Goal: Information Seeking & Learning: Learn about a topic

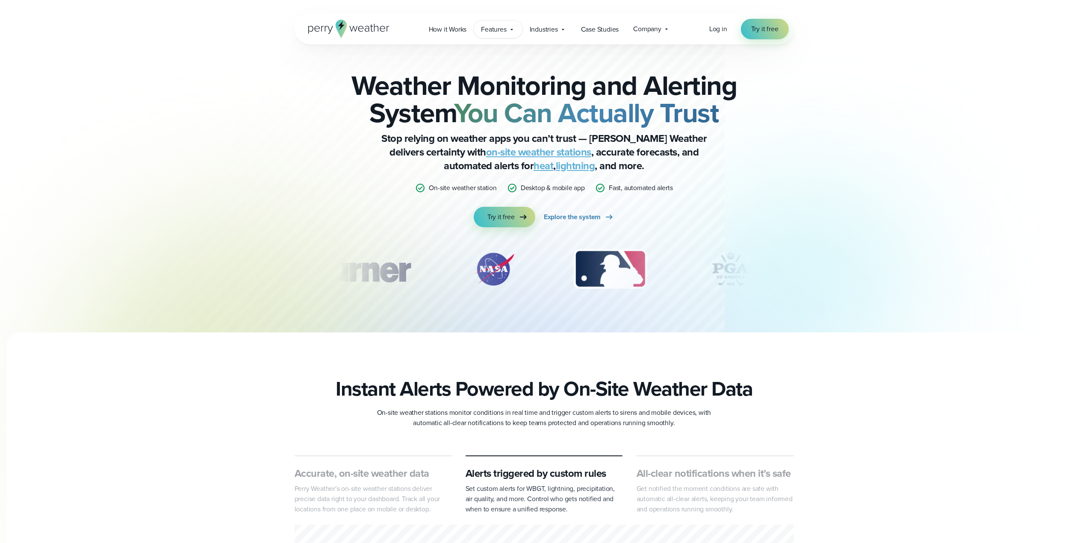
click at [512, 30] on icon at bounding box center [512, 29] width 3 height 1
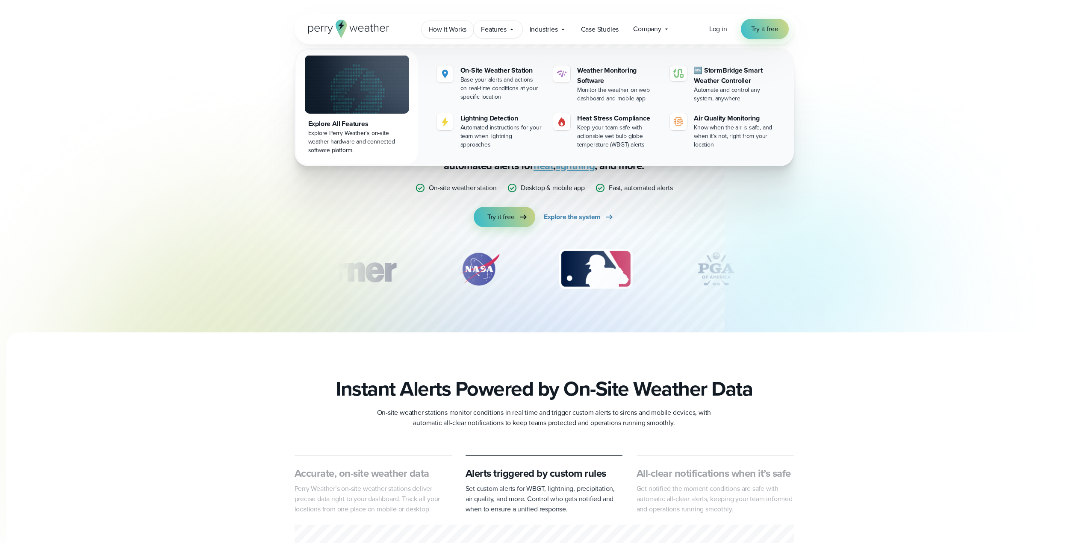
click at [445, 28] on span "How it Works" at bounding box center [448, 29] width 38 height 10
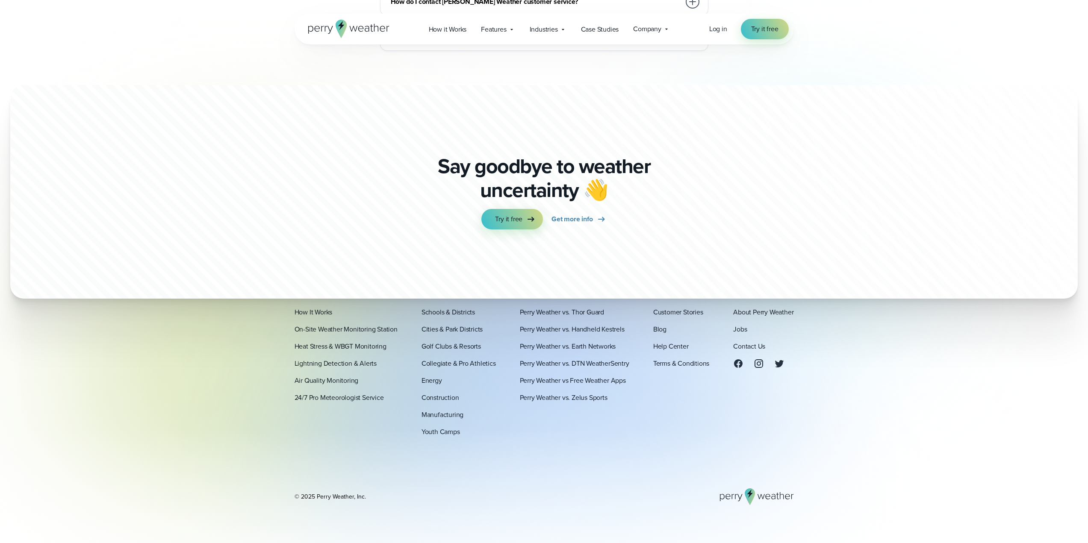
scroll to position [2247, 0]
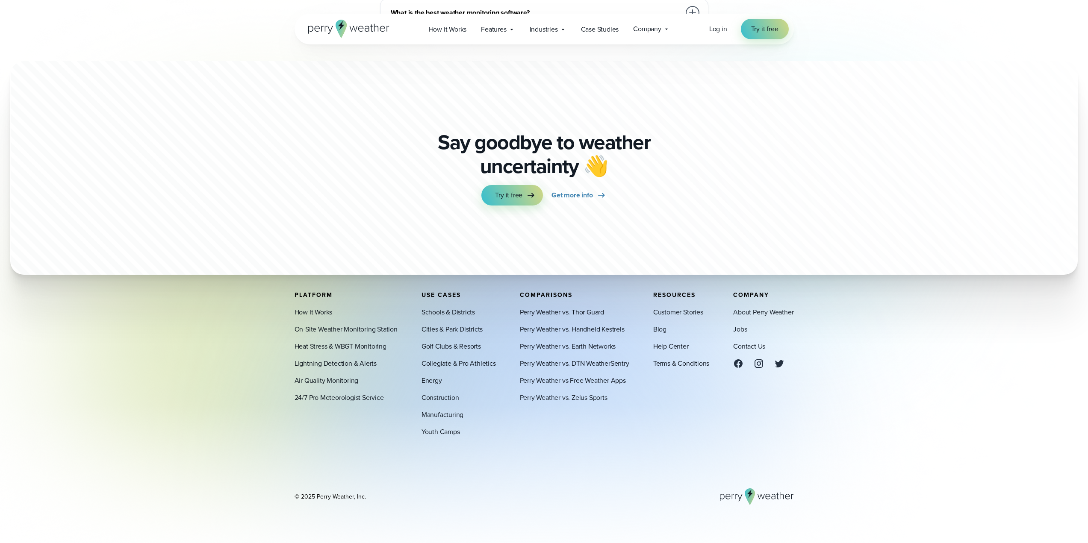
click at [446, 313] on link "Schools & Districts" at bounding box center [448, 312] width 53 height 10
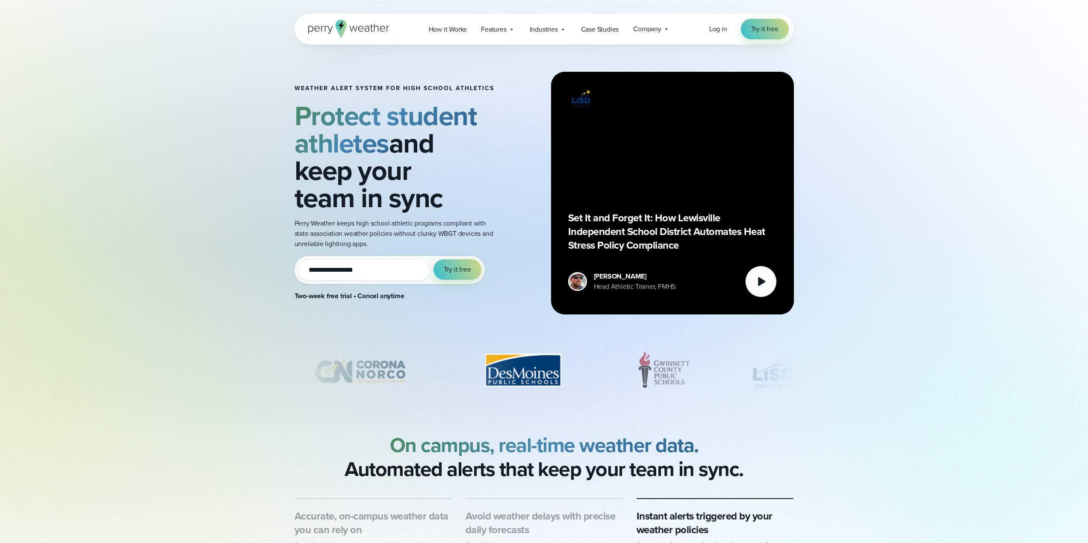
click at [334, 85] on h1 "Weather Alert System for High School Athletics" at bounding box center [395, 88] width 200 height 7
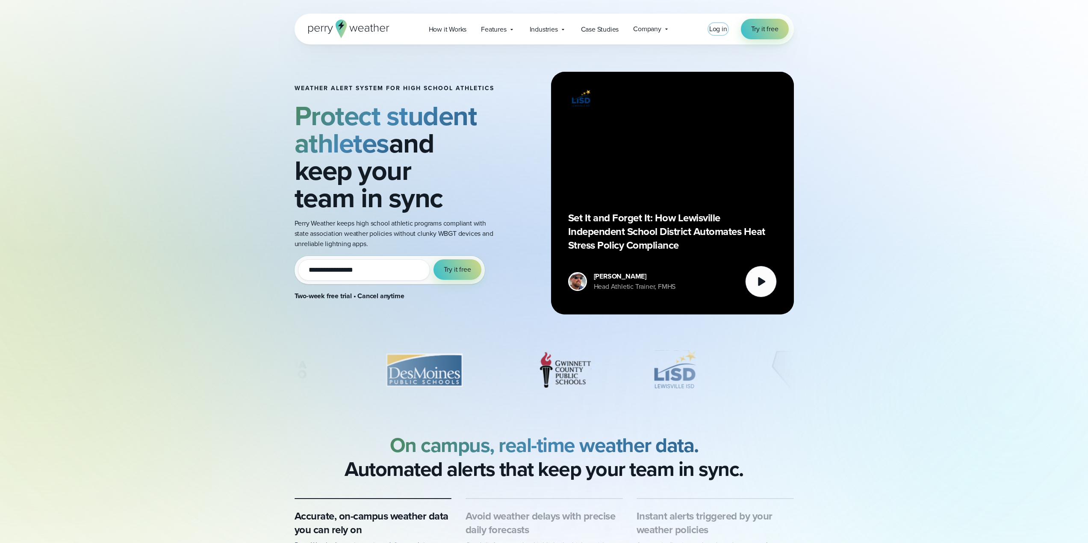
click at [722, 33] on span "Log in" at bounding box center [718, 29] width 18 height 10
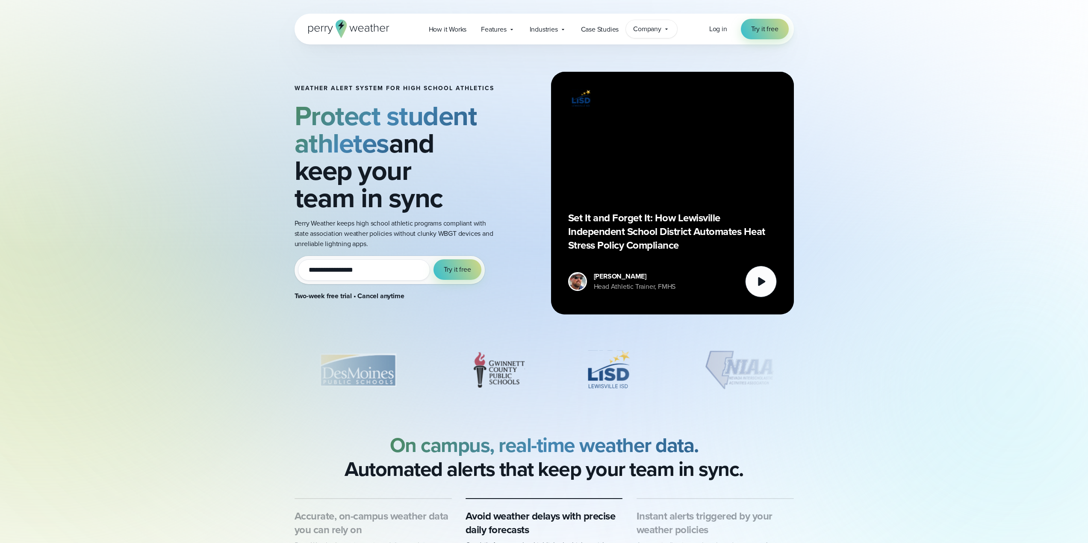
click at [666, 27] on icon at bounding box center [666, 29] width 7 height 7
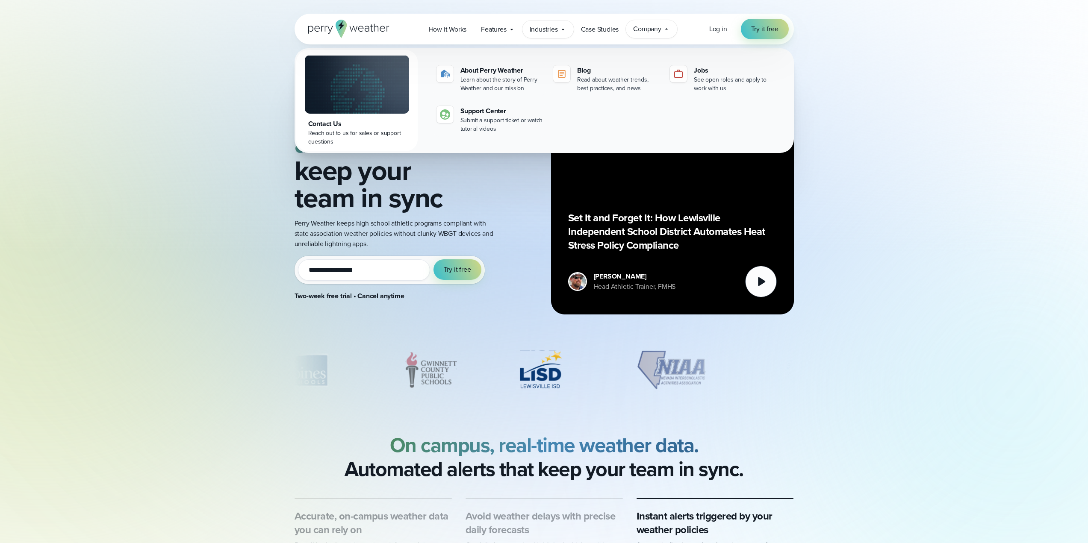
click at [562, 29] on icon at bounding box center [563, 29] width 7 height 7
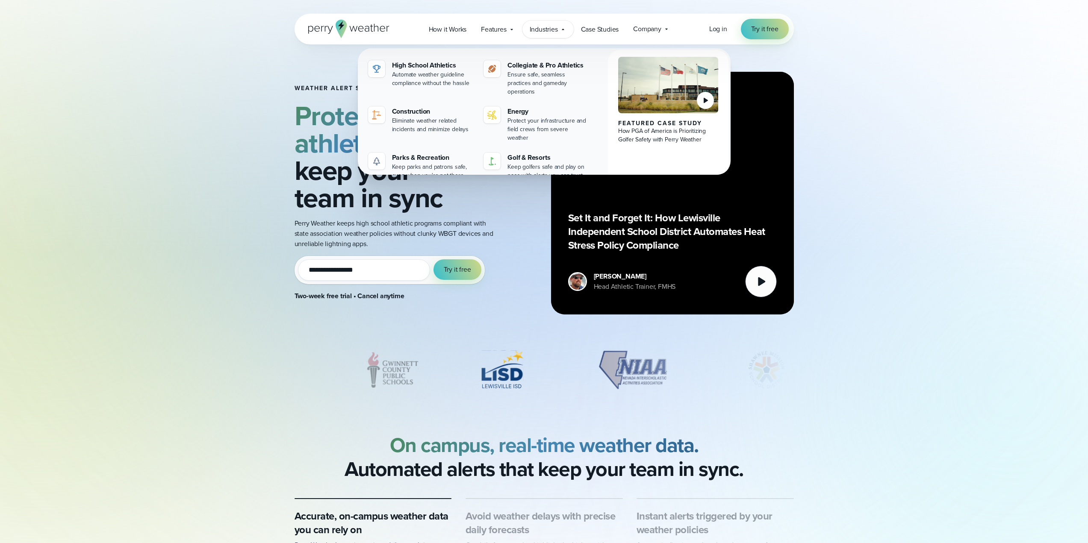
click at [230, 202] on div "**********" at bounding box center [544, 171] width 1088 height 342
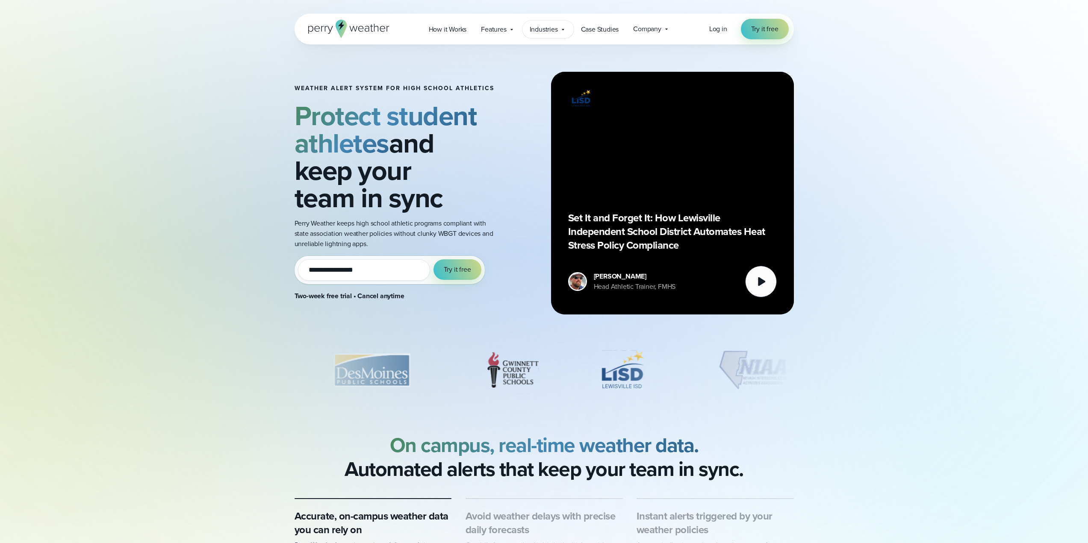
click at [566, 30] on icon at bounding box center [563, 29] width 7 height 7
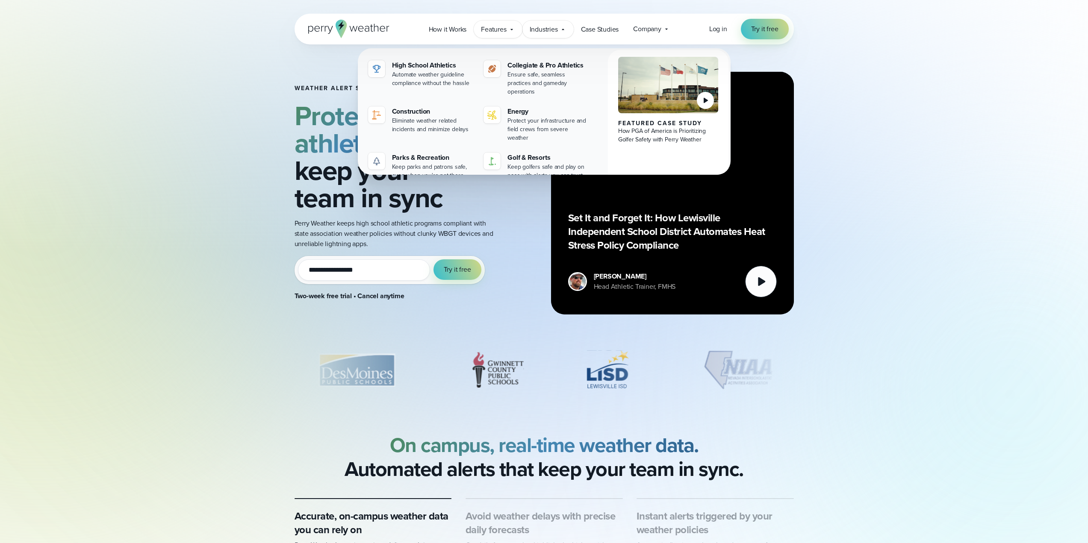
click at [514, 29] on icon at bounding box center [511, 29] width 7 height 7
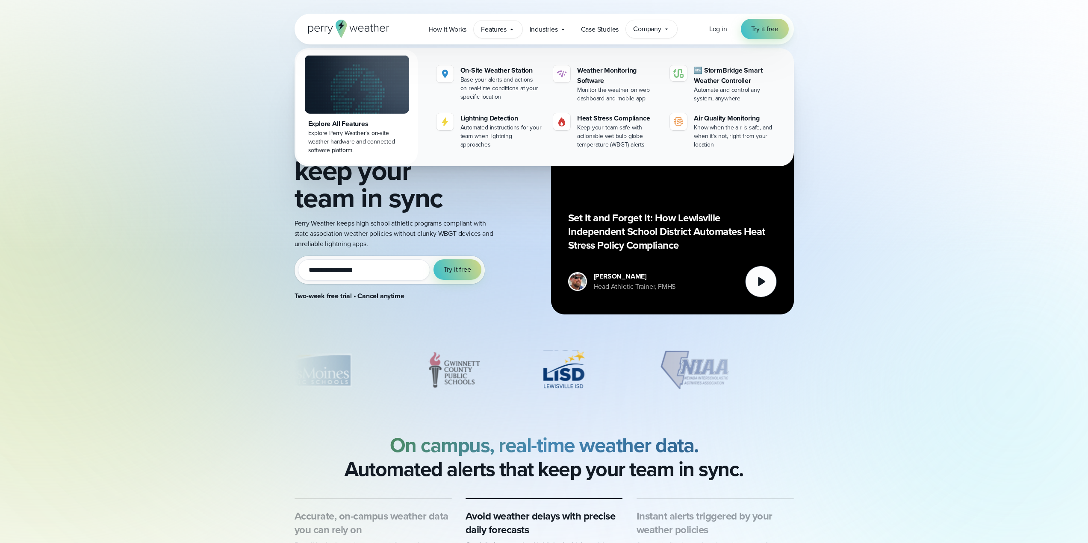
click at [668, 26] on icon at bounding box center [666, 29] width 7 height 7
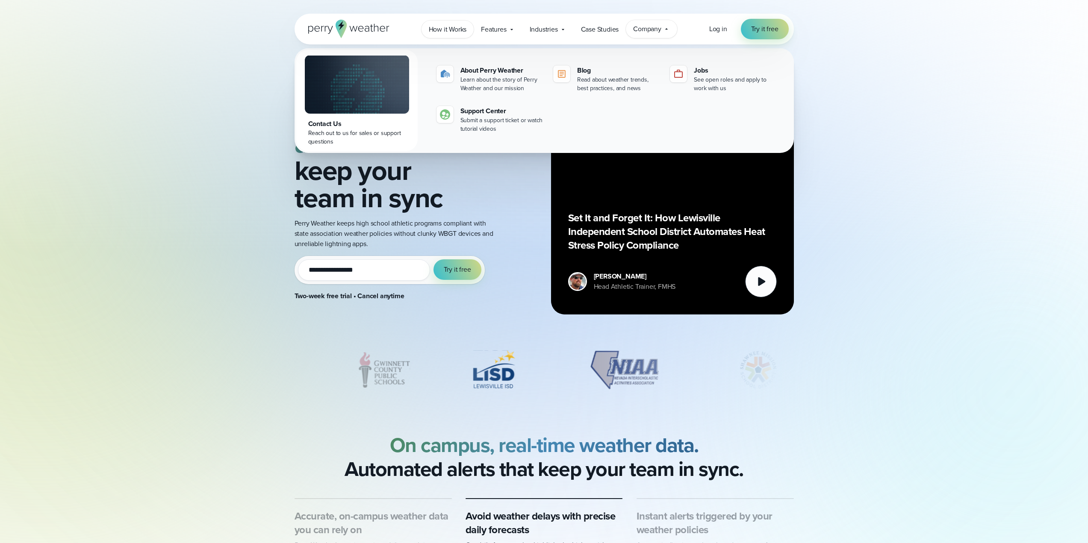
click at [452, 31] on span "How it Works" at bounding box center [448, 29] width 38 height 10
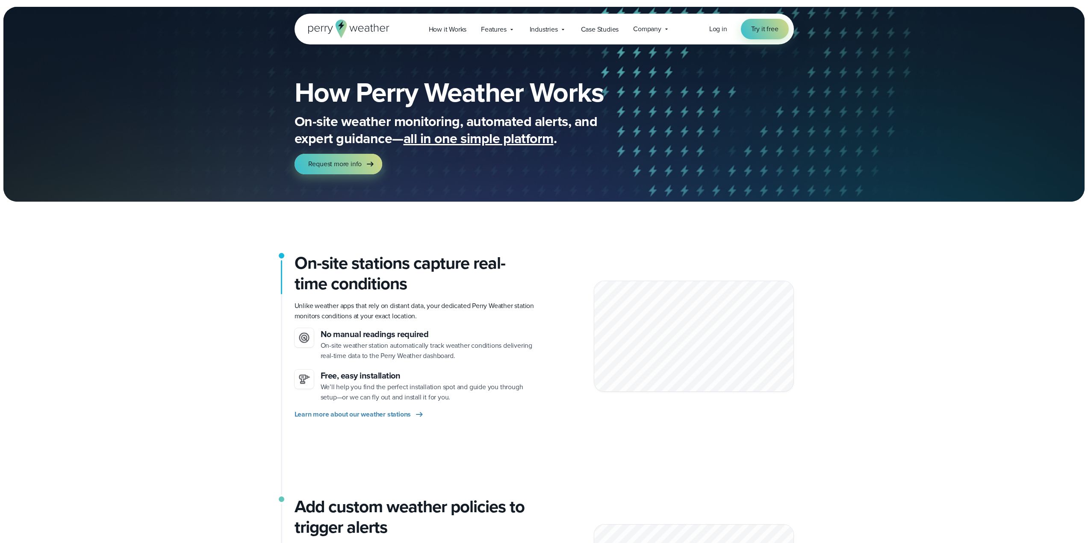
click at [373, 27] on icon at bounding box center [348, 29] width 81 height 18
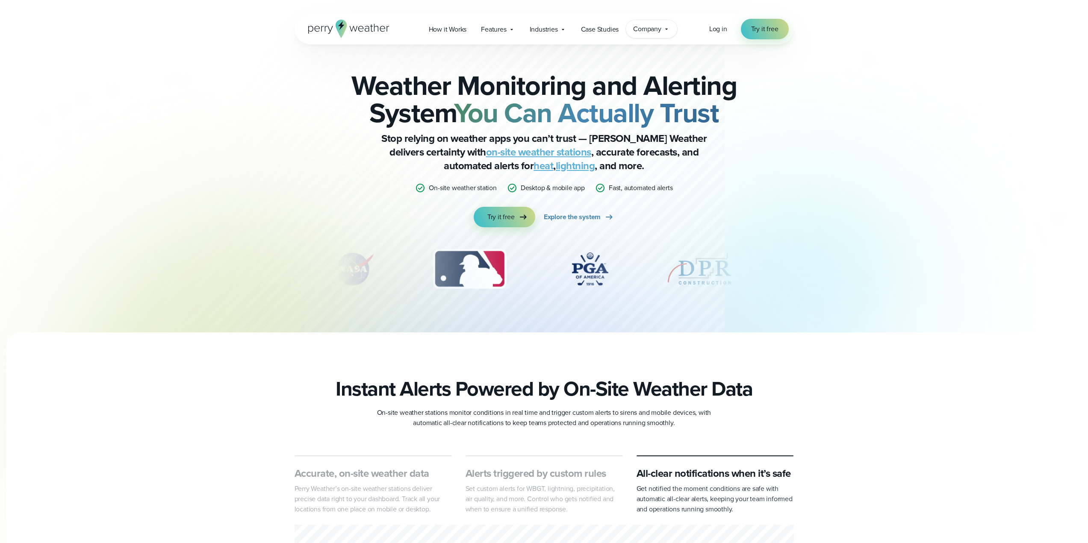
click at [668, 32] on icon at bounding box center [666, 29] width 7 height 7
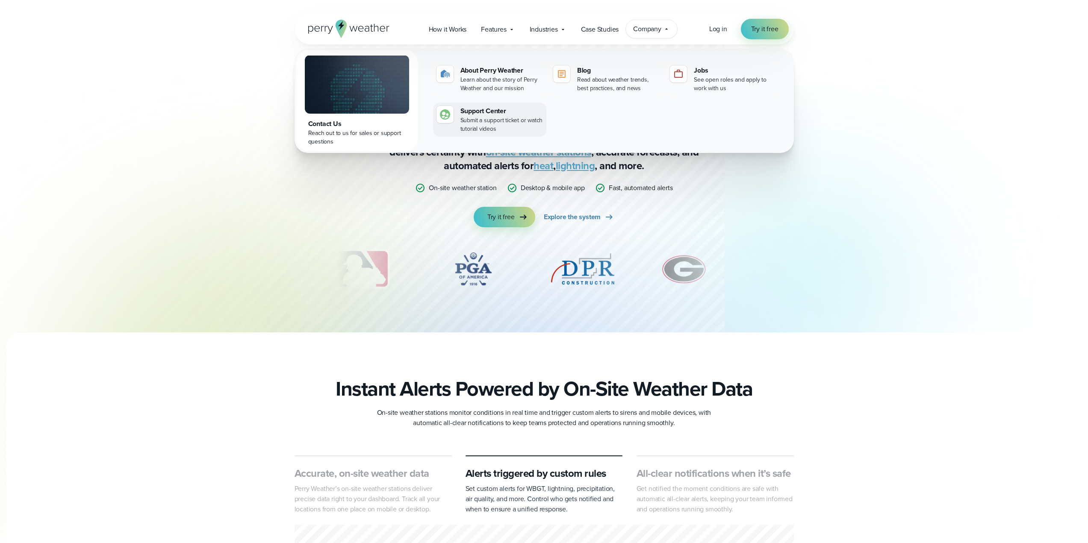
click at [447, 116] on img at bounding box center [445, 114] width 10 height 10
